Goal: Find specific page/section: Find specific page/section

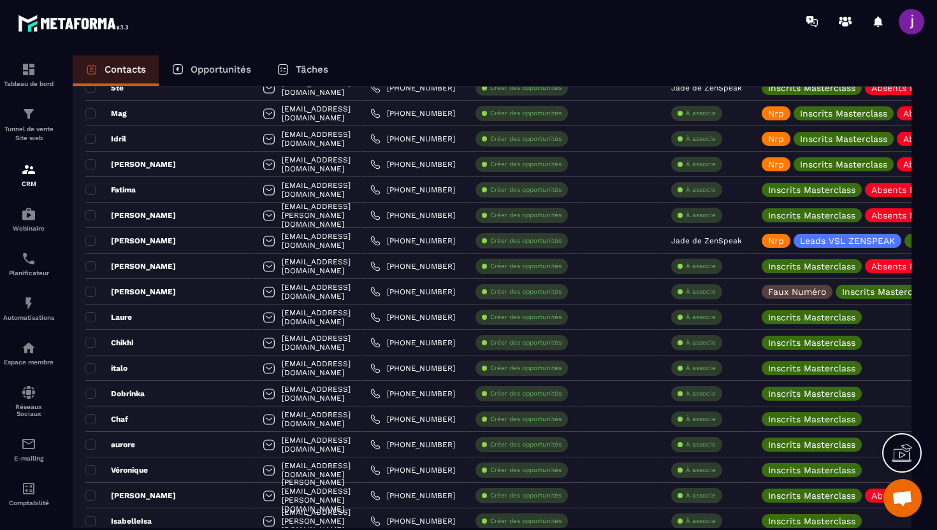
scroll to position [2158, 0]
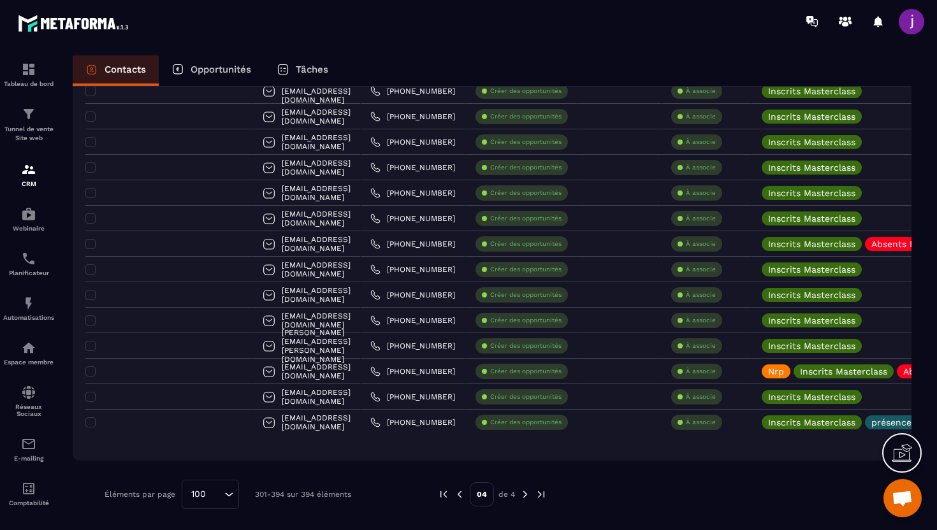
click at [524, 500] on img at bounding box center [525, 494] width 11 height 11
click at [523, 496] on img at bounding box center [525, 494] width 11 height 11
click at [458, 497] on img at bounding box center [459, 494] width 11 height 11
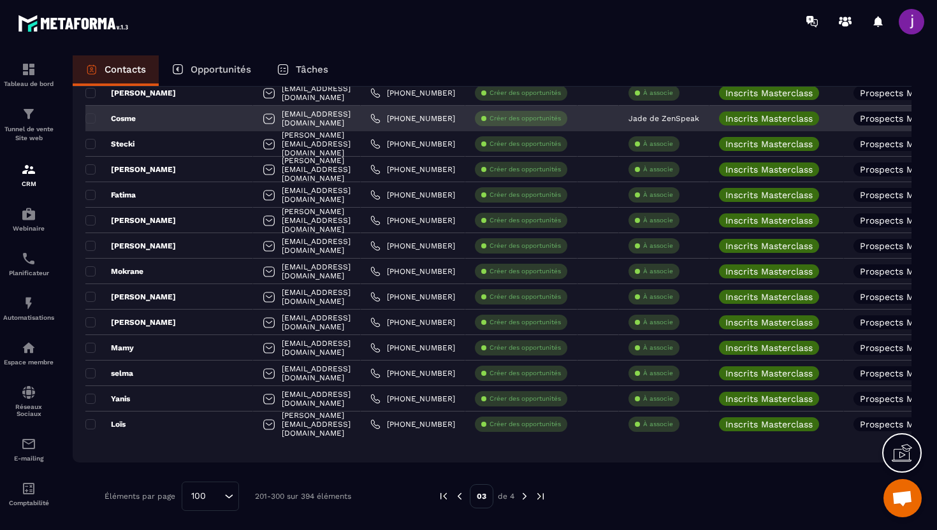
scroll to position [2311, 0]
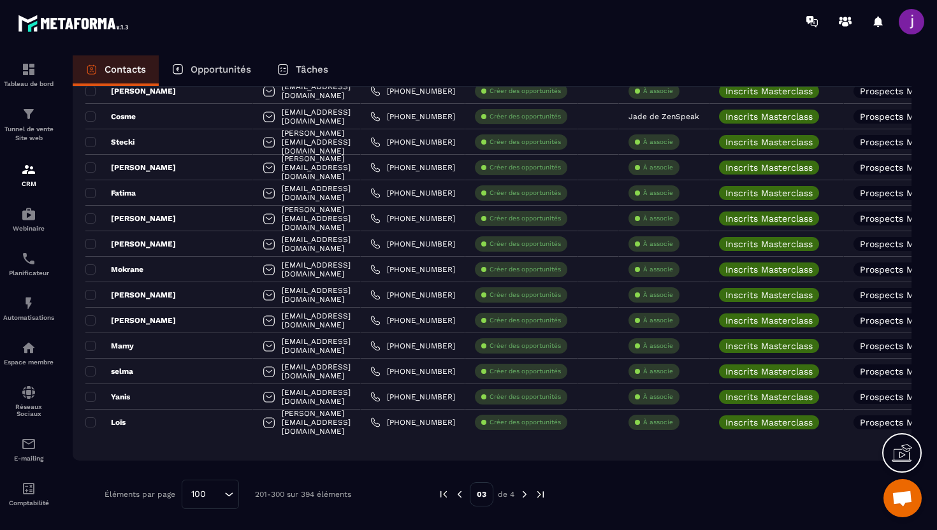
click at [523, 497] on img at bounding box center [524, 494] width 11 height 11
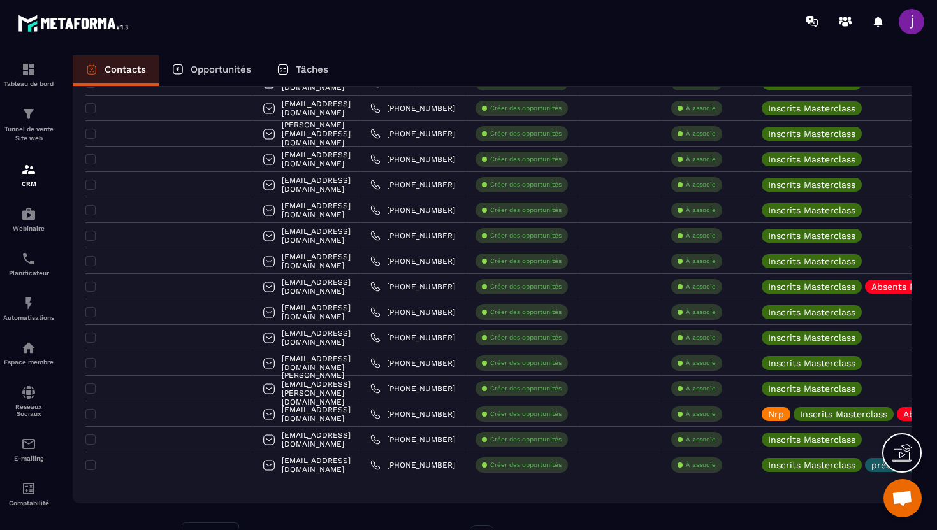
scroll to position [2158, 0]
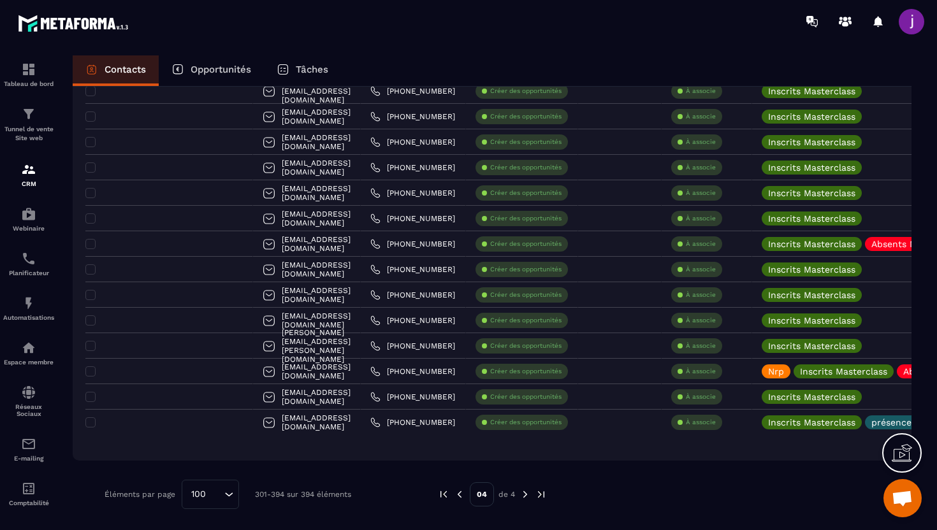
click at [463, 493] on img at bounding box center [459, 494] width 11 height 11
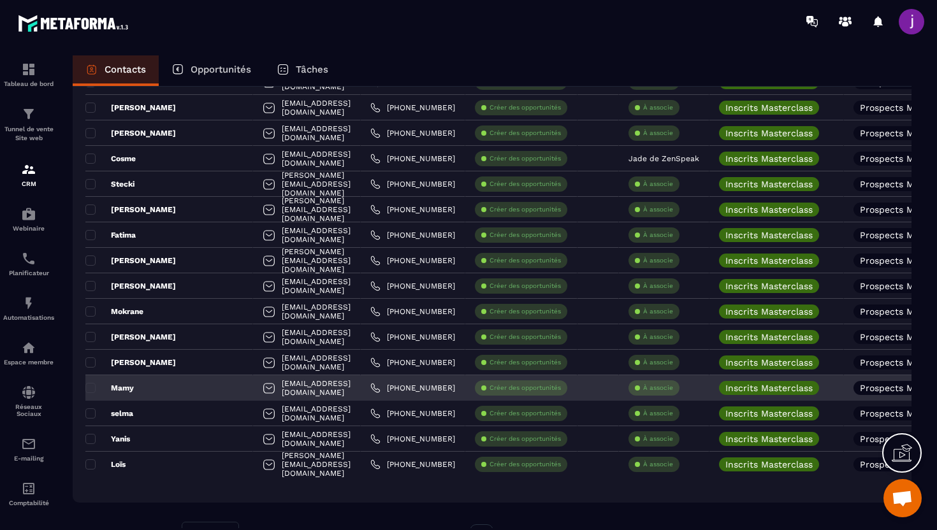
scroll to position [2311, 0]
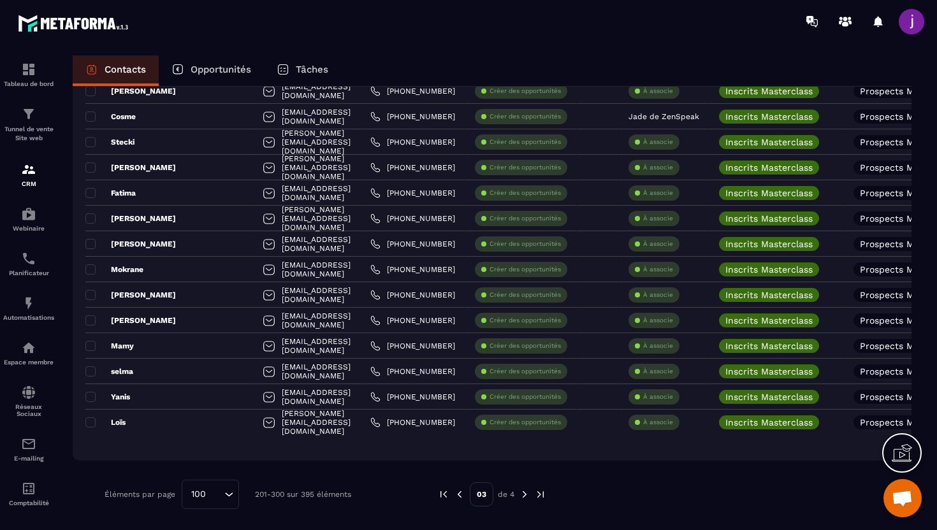
click at [461, 495] on img at bounding box center [459, 494] width 11 height 11
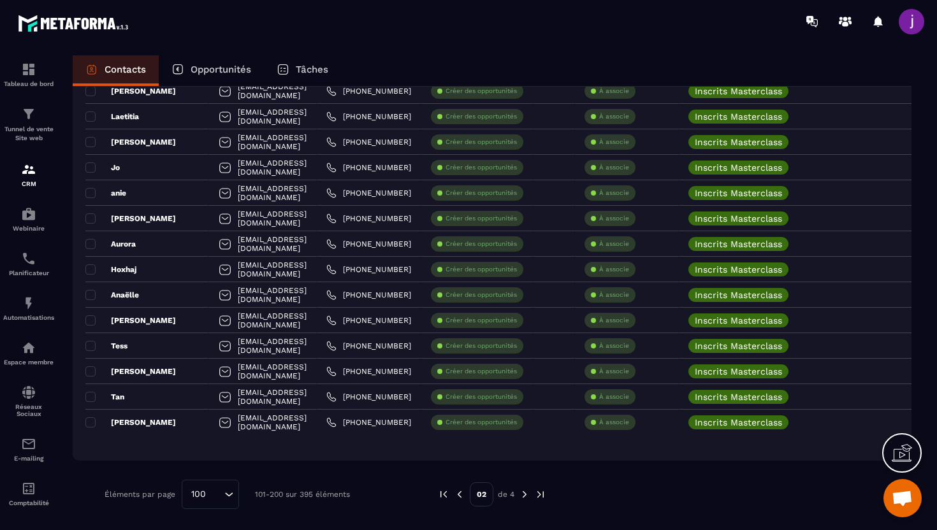
click at [523, 494] on img at bounding box center [524, 494] width 11 height 11
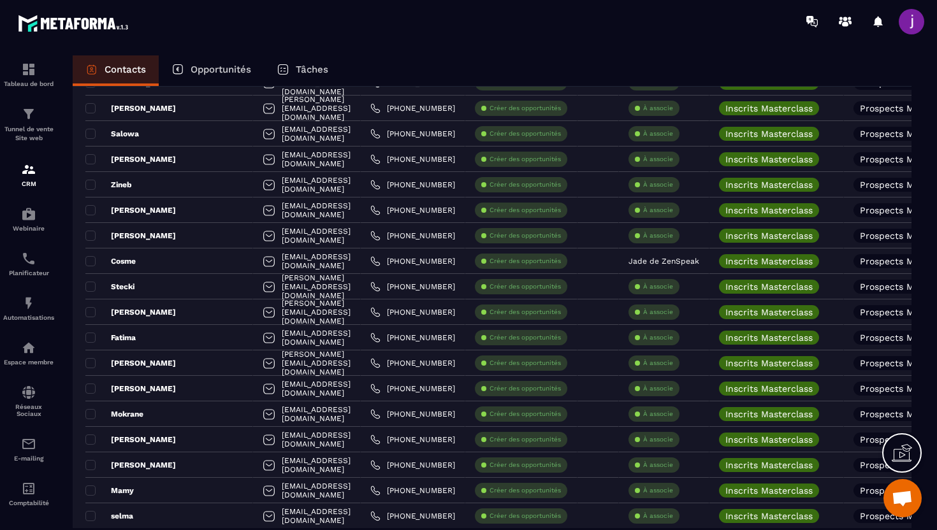
scroll to position [2163, 0]
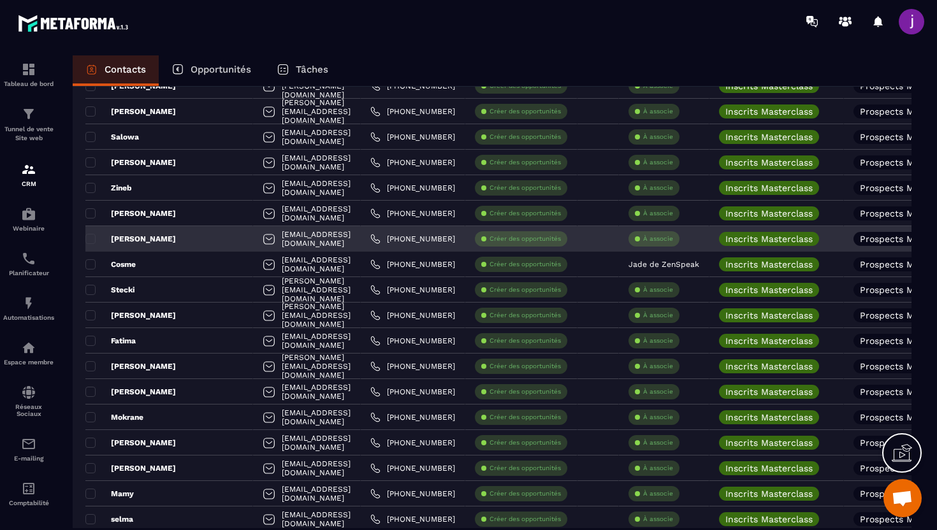
click at [179, 242] on div "[PERSON_NAME]" at bounding box center [169, 238] width 168 height 25
